Goal: Entertainment & Leisure: Browse casually

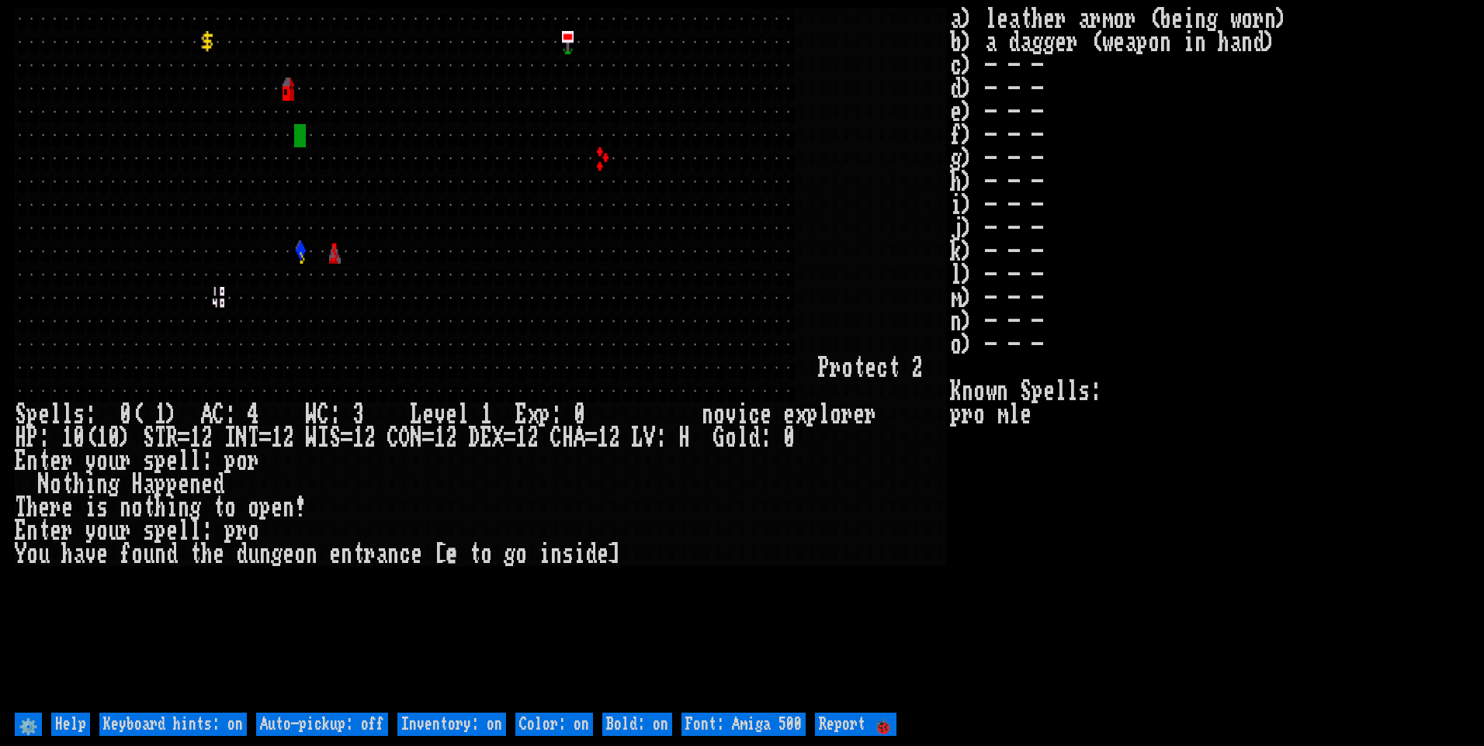
click at [346, 722] on off "Auto-pickup: off" at bounding box center [322, 724] width 132 height 23
type off "Auto-pickup: on"
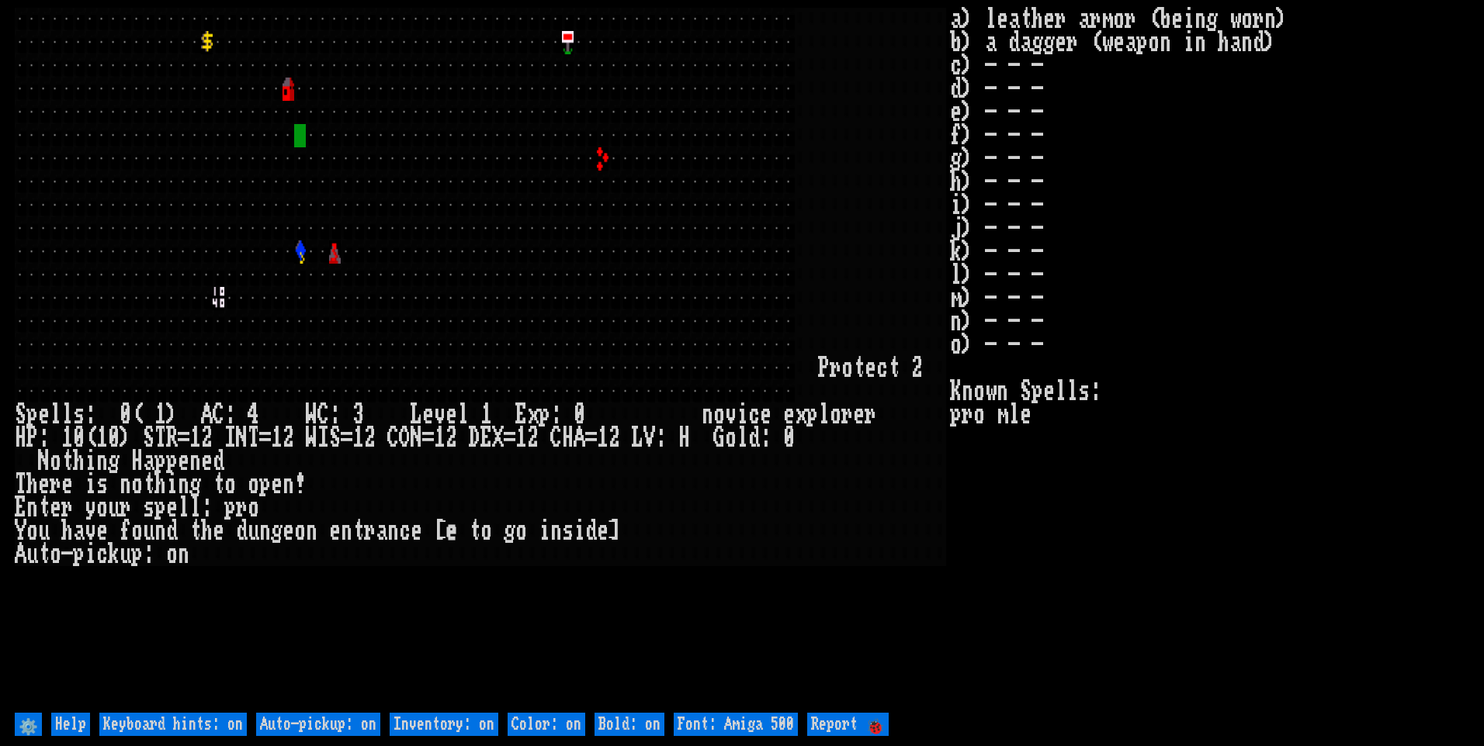
click at [431, 724] on on "Inventory: on" at bounding box center [444, 724] width 109 height 23
type on "Inventory: off"
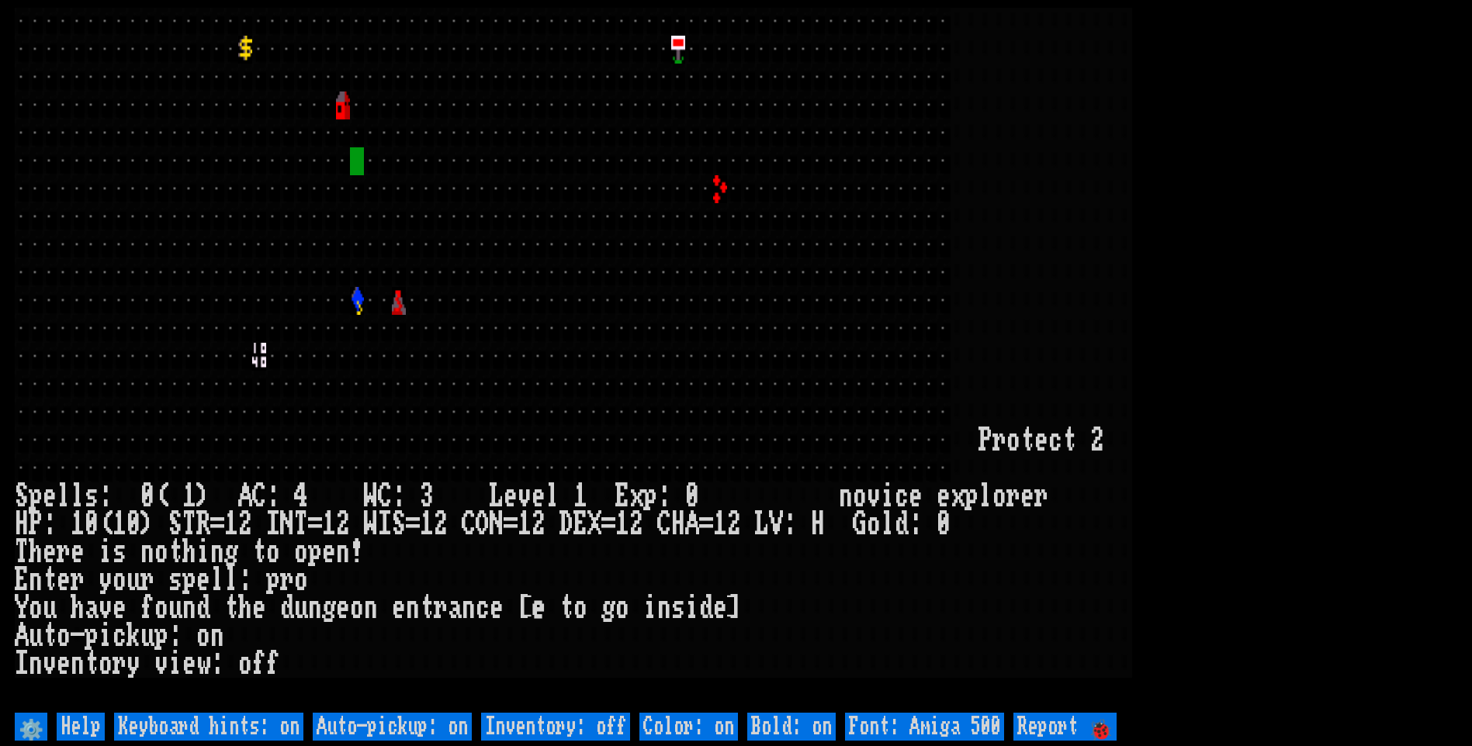
click at [912, 728] on 500 "Font: Amiga 500" at bounding box center [924, 727] width 159 height 28
type 500 "Font: Amiga 1200"
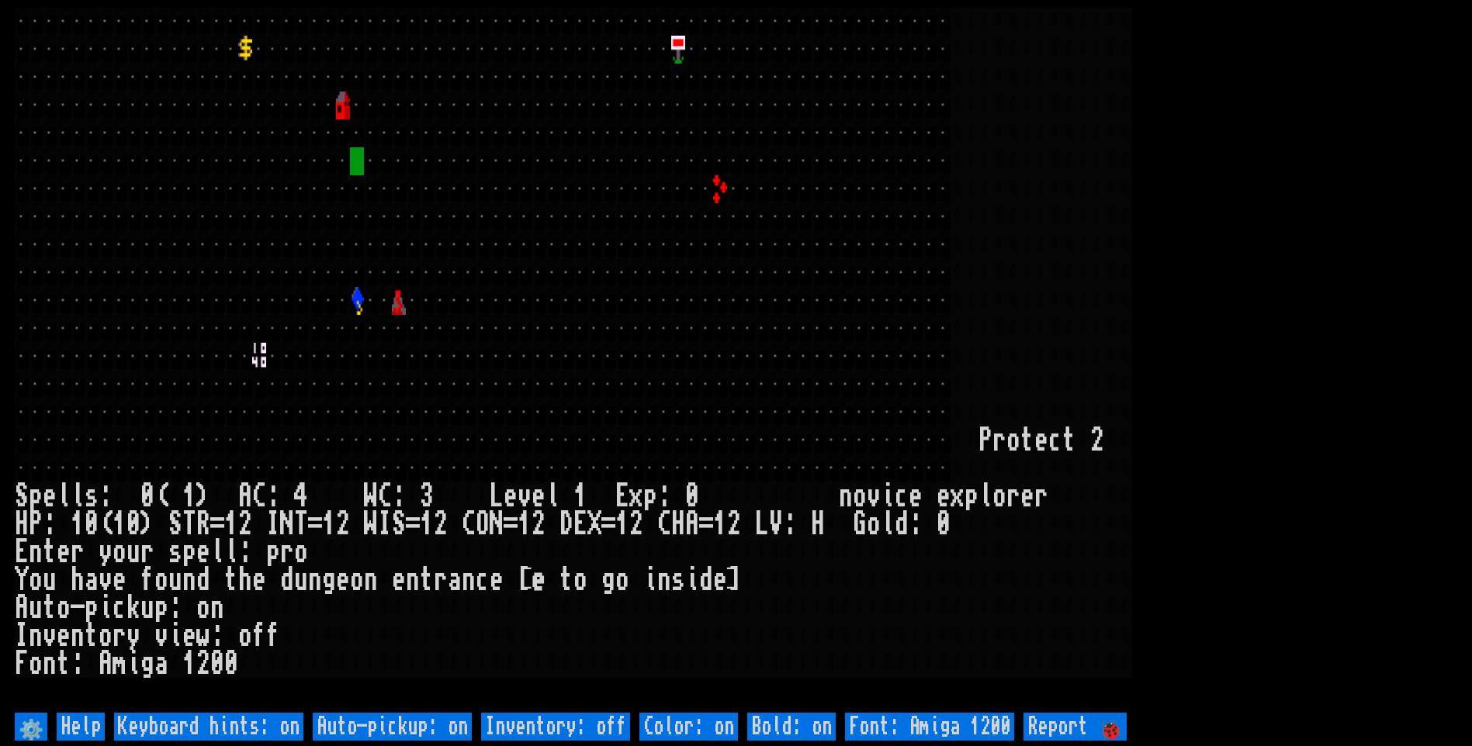
click at [1316, 354] on larn at bounding box center [736, 358] width 1442 height 701
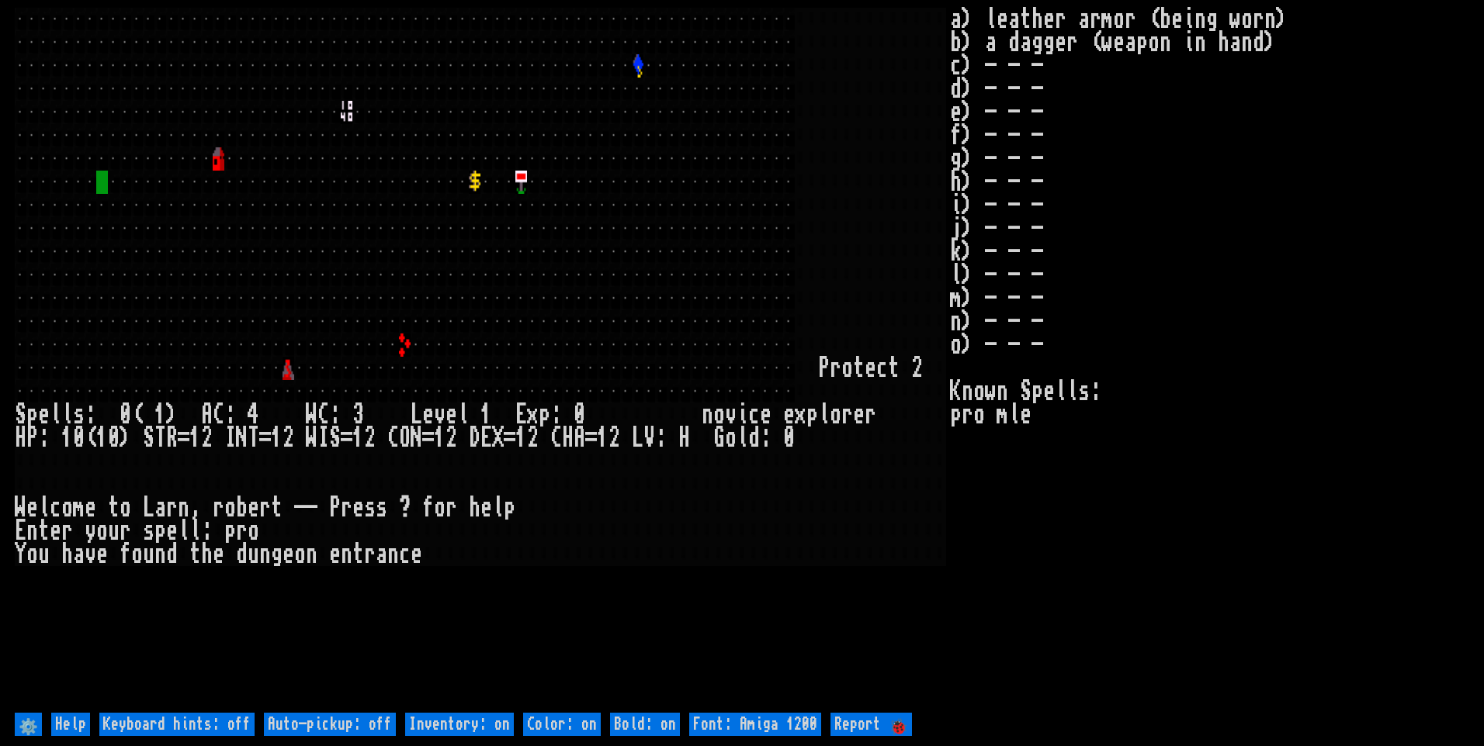
drag, startPoint x: 385, startPoint y: 720, endPoint x: 448, endPoint y: 739, distance: 65.6
click at [388, 720] on off "Auto-pickup: off" at bounding box center [330, 724] width 132 height 23
type off "Auto-pickup: on"
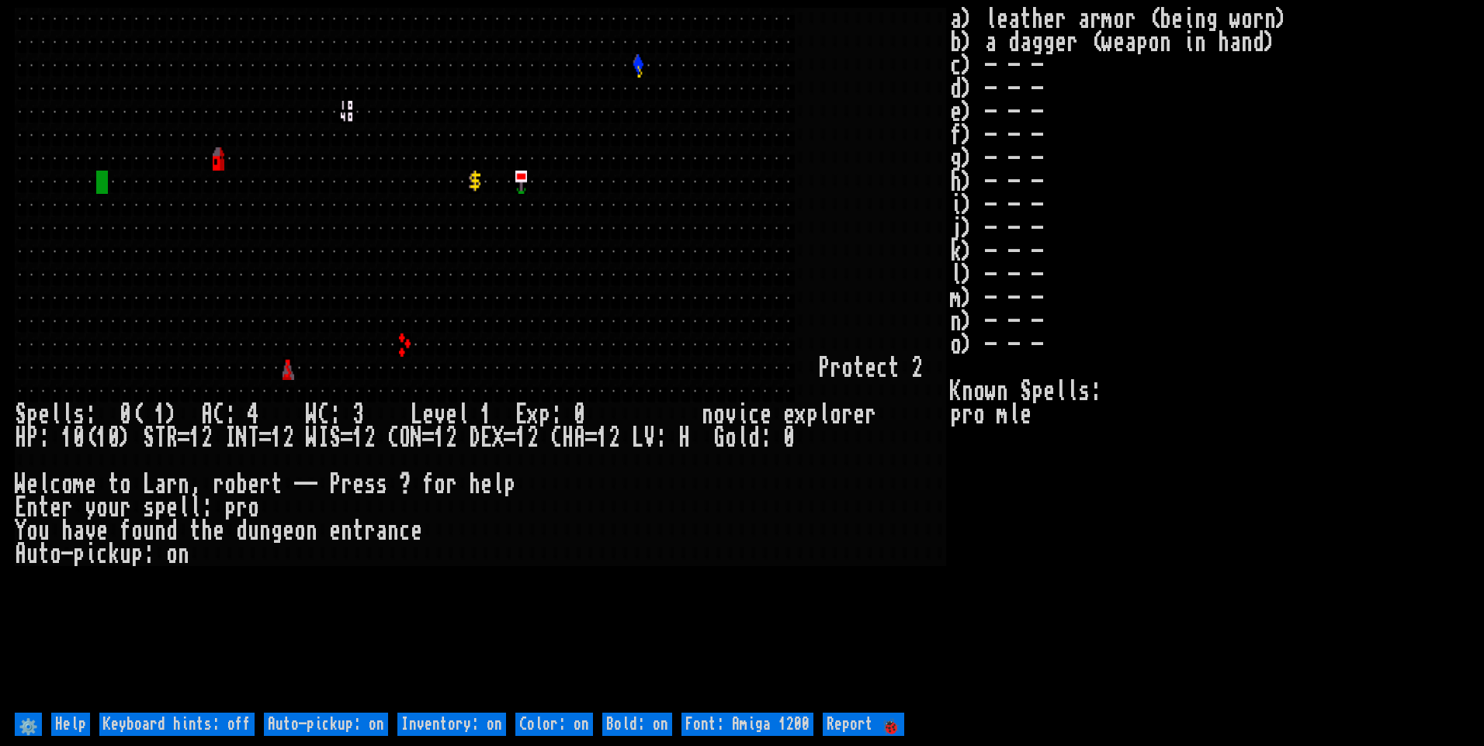
click at [478, 725] on on "Inventory: on" at bounding box center [451, 724] width 109 height 23
type on "Inventory: off"
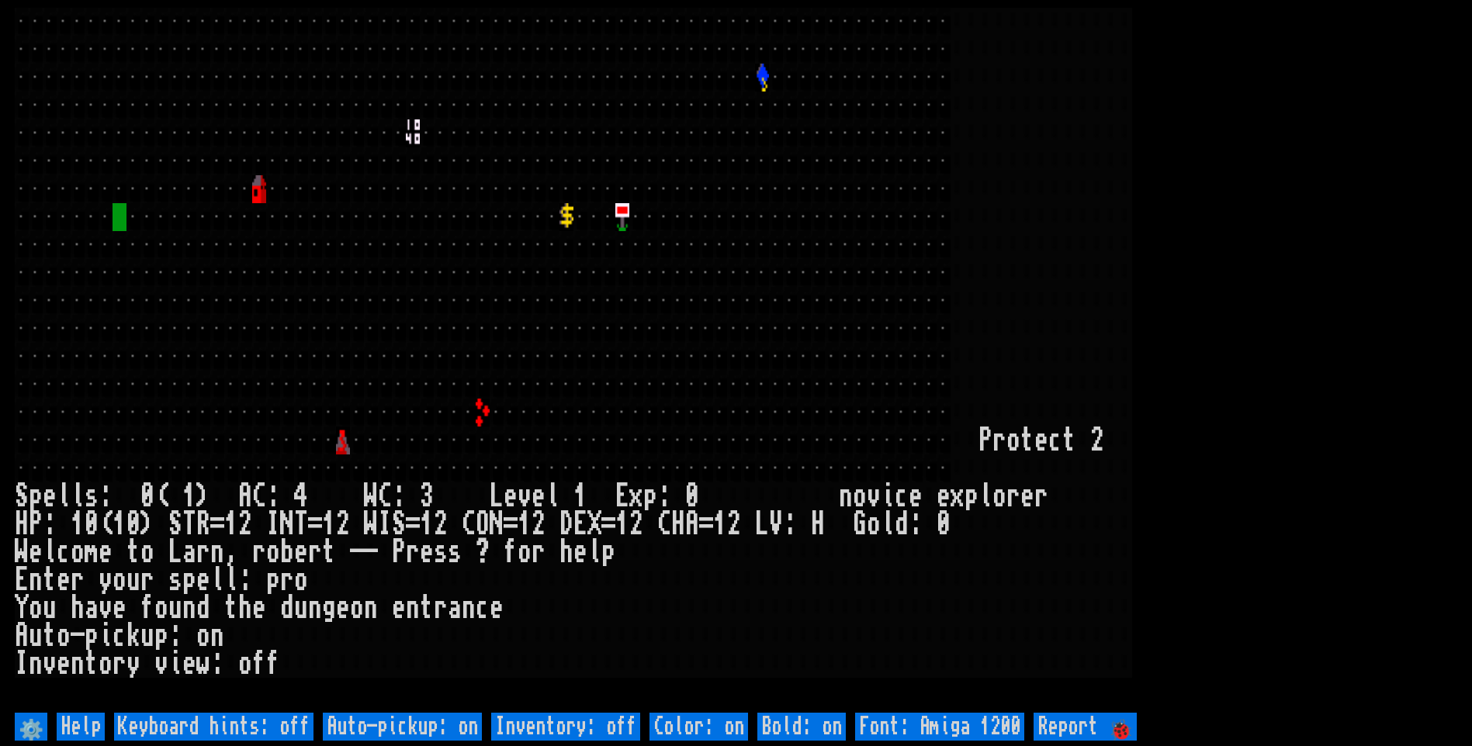
click at [1269, 283] on larn at bounding box center [736, 358] width 1442 height 701
